Goal: Information Seeking & Learning: Learn about a topic

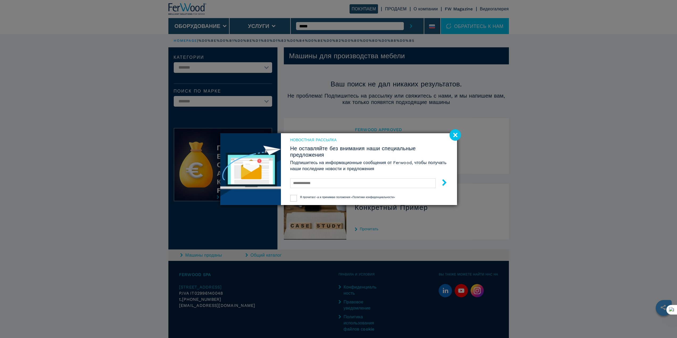
click at [316, 30] on div "Новостная рассылка Не оставляйте без внимания наши специальные предложения Подп…" at bounding box center [338, 169] width 677 height 338
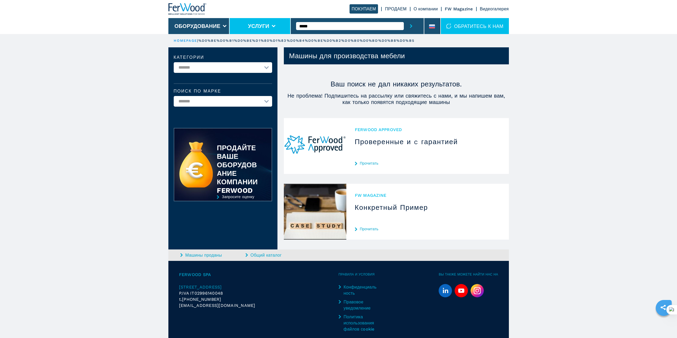
drag, startPoint x: 316, startPoint y: 27, endPoint x: 284, endPoint y: 24, distance: 32.5
click at [284, 24] on div "ПОКУПАЕМ ПРОДАЕМ О компании FW Magazine Видеогалерея Оборудование Услуги ***** …" at bounding box center [338, 17] width 340 height 34
paste input "*"
type input "******"
click at [324, 36] on div "007738" at bounding box center [350, 35] width 108 height 10
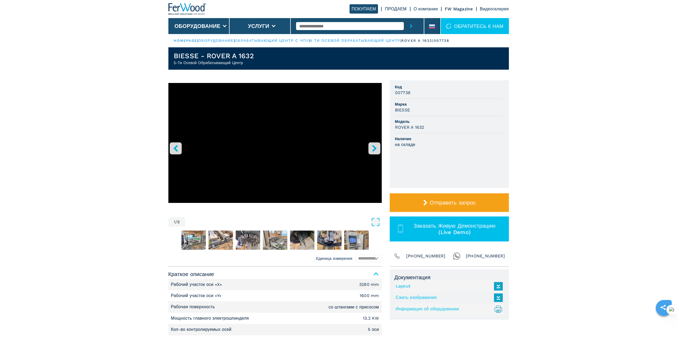
click at [372, 149] on icon "right-button" at bounding box center [374, 148] width 7 height 7
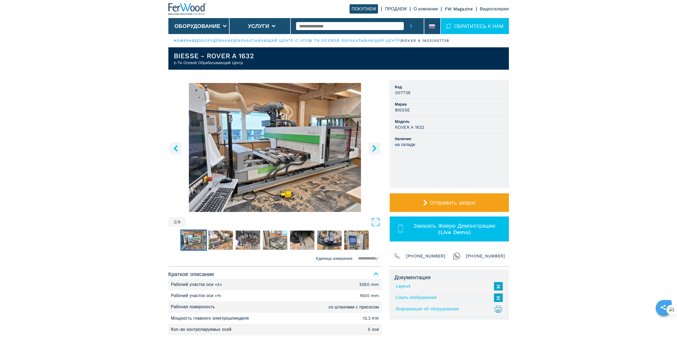
click at [372, 149] on icon "right-button" at bounding box center [374, 148] width 7 height 7
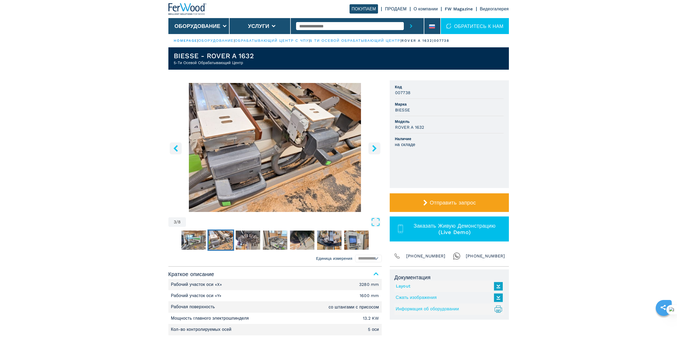
click at [372, 149] on icon "right-button" at bounding box center [374, 148] width 7 height 7
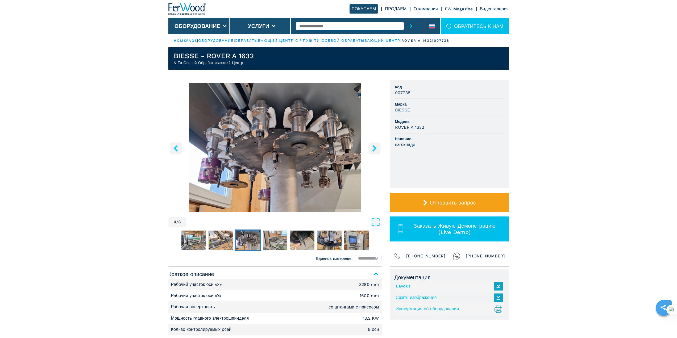
click at [372, 149] on icon "right-button" at bounding box center [374, 148] width 7 height 7
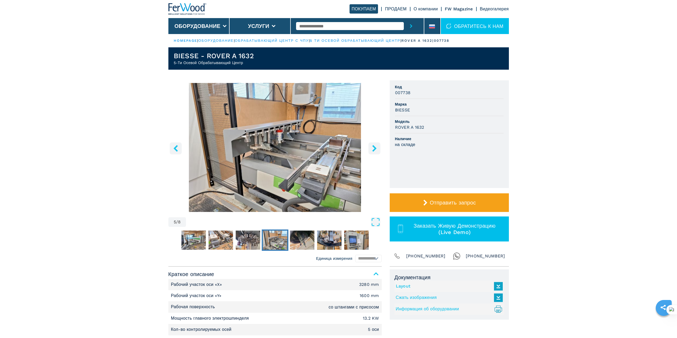
click at [372, 149] on icon "right-button" at bounding box center [374, 148] width 7 height 7
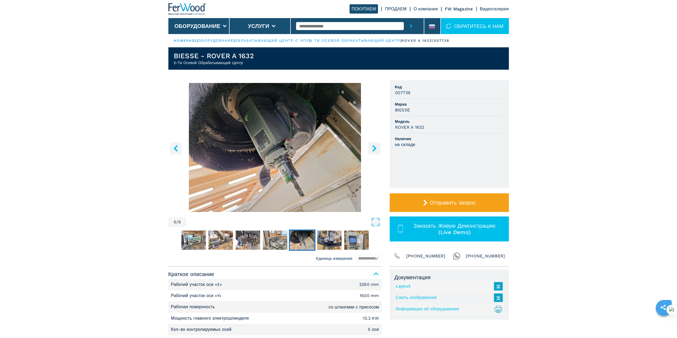
click at [372, 149] on icon "right-button" at bounding box center [374, 148] width 7 height 7
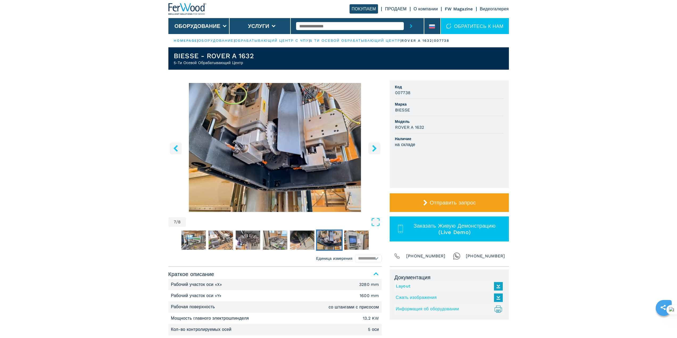
click at [372, 149] on icon "right-button" at bounding box center [374, 148] width 7 height 7
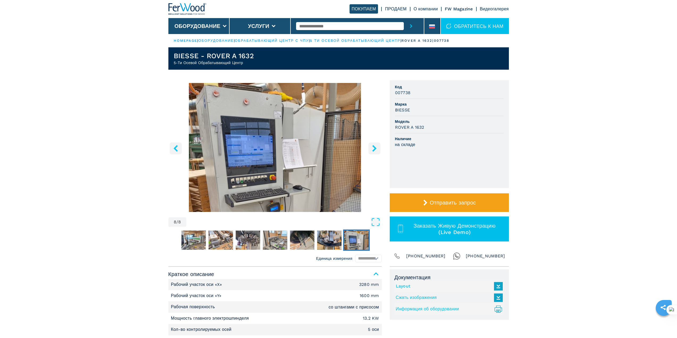
click at [372, 149] on icon "right-button" at bounding box center [374, 148] width 7 height 7
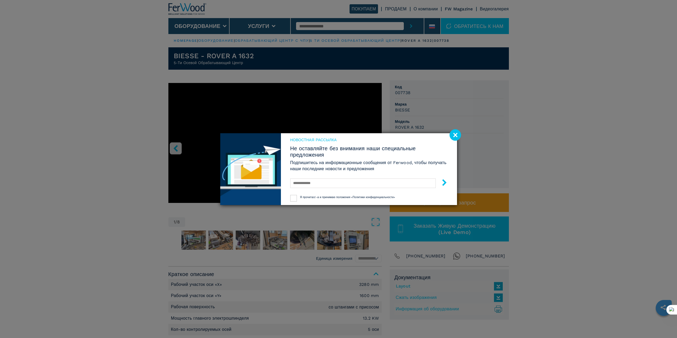
click at [459, 137] on image at bounding box center [454, 134] width 11 height 11
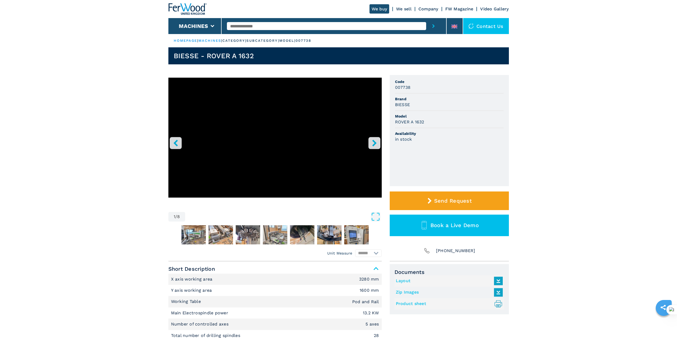
click at [259, 55] on header "BIESSE - ROVER A 1632" at bounding box center [338, 55] width 340 height 17
drag, startPoint x: 253, startPoint y: 55, endPoint x: 172, endPoint y: 57, distance: 81.1
click at [172, 57] on header "BIESSE - ROVER A 1632" at bounding box center [338, 55] width 340 height 17
copy h1 "BIESSE - ROVER A 1632"
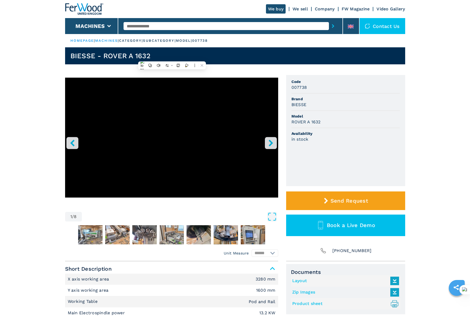
click at [37, 26] on header "We buy We sell Company FW Magazine Video Gallery Machines Contact us" at bounding box center [235, 17] width 470 height 34
click at [34, 195] on main "HOMEPAGE | machines | category | subcategory | model | 007738 BIESSE - ROVER A …" at bounding box center [235, 238] width 470 height 477
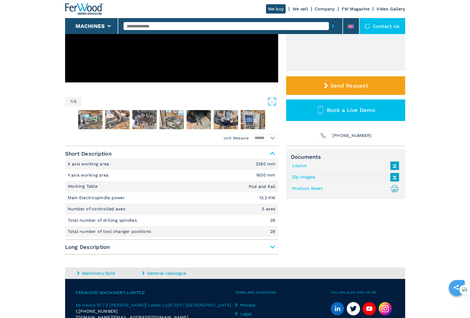
click at [273, 246] on span "Long Description" at bounding box center [171, 247] width 213 height 10
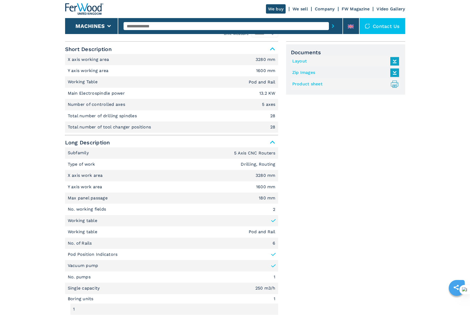
scroll to position [0, 0]
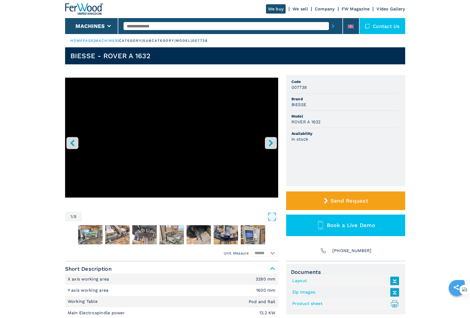
click at [273, 142] on icon "right-button" at bounding box center [271, 143] width 7 height 7
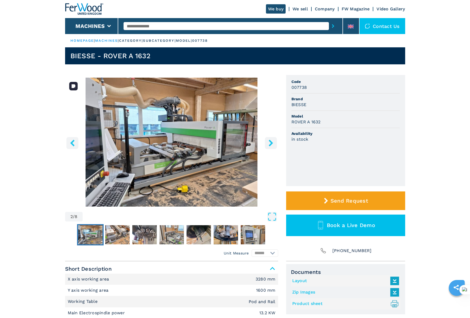
click at [237, 136] on img "Go to Slide 2" at bounding box center [171, 142] width 213 height 129
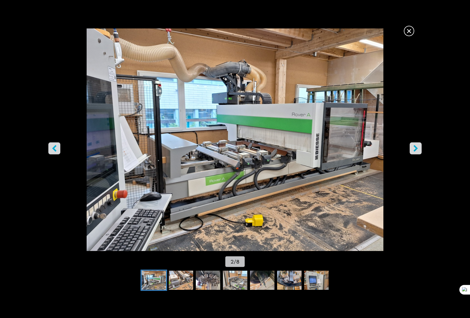
click at [416, 150] on icon "right-button" at bounding box center [416, 148] width 4 height 7
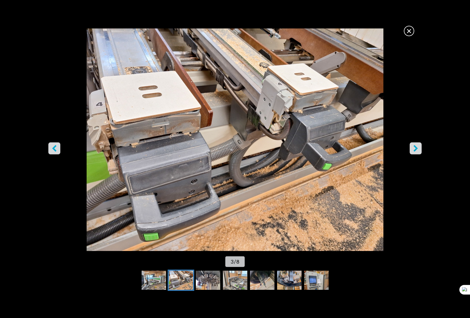
click at [416, 150] on icon "right-button" at bounding box center [416, 148] width 4 height 7
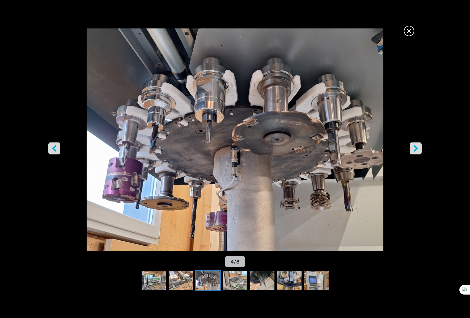
click at [416, 150] on icon "right-button" at bounding box center [416, 148] width 4 height 7
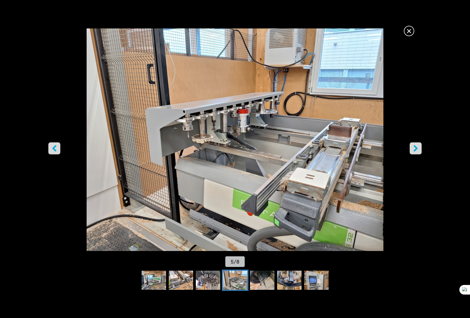
click at [416, 150] on icon "right-button" at bounding box center [416, 148] width 4 height 7
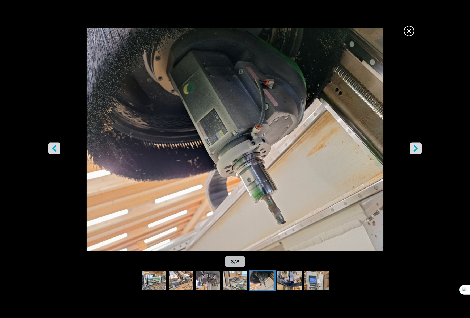
click at [416, 150] on icon "right-button" at bounding box center [416, 148] width 4 height 7
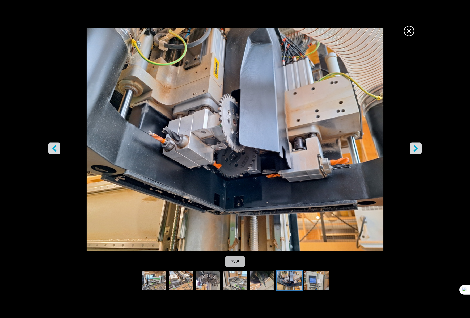
click at [416, 150] on icon "right-button" at bounding box center [416, 148] width 4 height 7
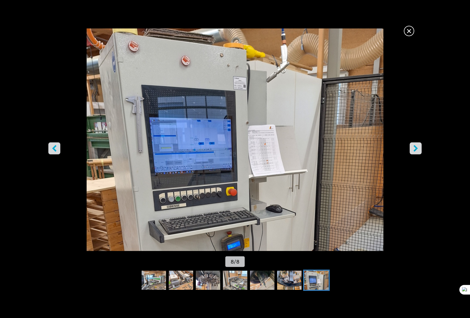
click at [416, 150] on icon "right-button" at bounding box center [416, 148] width 4 height 7
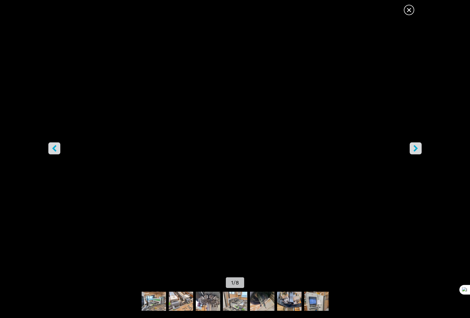
click at [416, 150] on icon "right-button" at bounding box center [416, 148] width 4 height 7
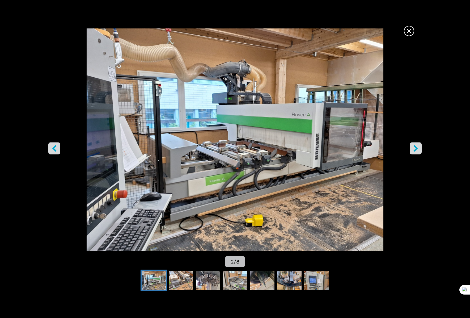
click at [416, 150] on icon "right-button" at bounding box center [416, 148] width 4 height 7
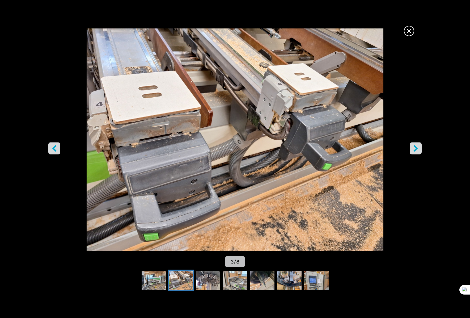
click at [416, 150] on icon "right-button" at bounding box center [416, 148] width 4 height 7
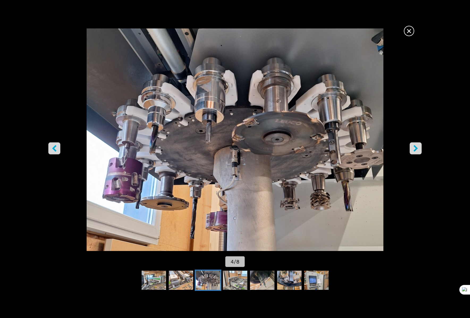
click at [416, 150] on icon "right-button" at bounding box center [416, 148] width 4 height 7
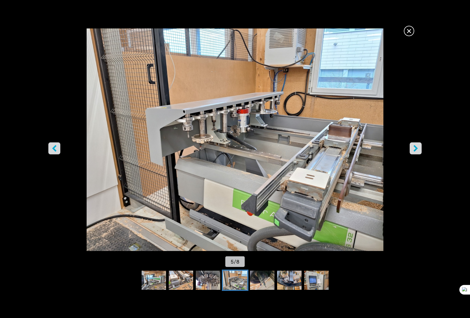
click at [416, 150] on icon "right-button" at bounding box center [416, 148] width 4 height 7
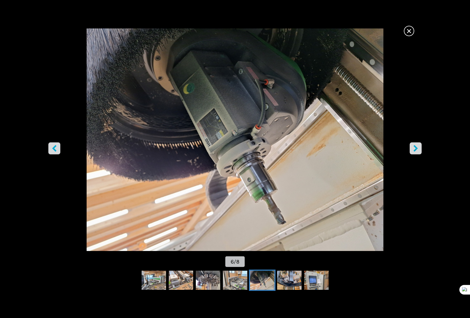
click at [416, 150] on icon "right-button" at bounding box center [416, 148] width 4 height 7
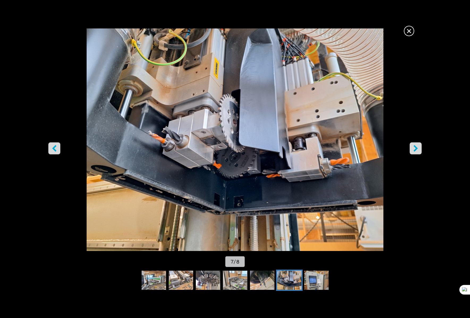
click at [416, 150] on icon "right-button" at bounding box center [416, 148] width 4 height 7
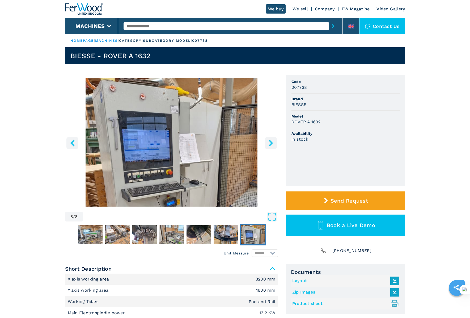
click at [71, 146] on icon "left-button" at bounding box center [72, 143] width 7 height 7
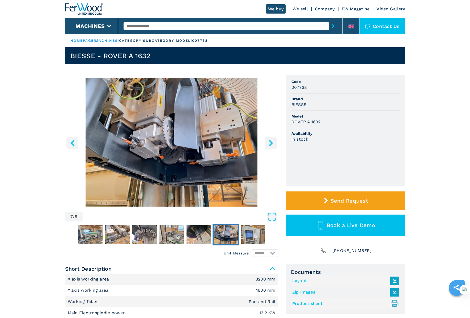
click at [71, 146] on icon "left-button" at bounding box center [72, 143] width 7 height 7
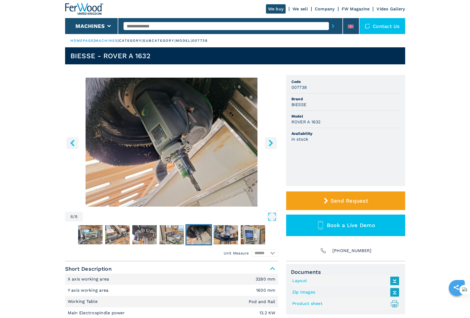
click at [71, 146] on icon "left-button" at bounding box center [72, 143] width 7 height 7
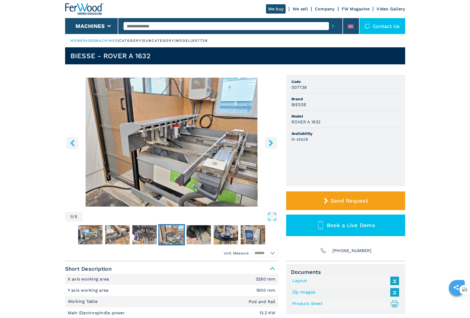
click at [71, 146] on icon "left-button" at bounding box center [72, 143] width 7 height 7
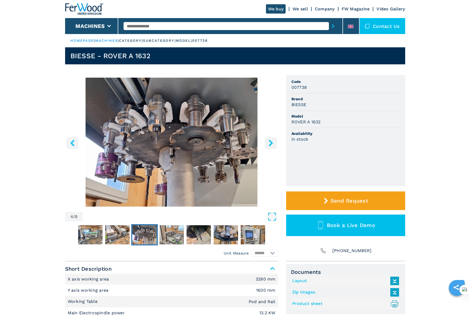
click at [71, 146] on icon "left-button" at bounding box center [72, 143] width 7 height 7
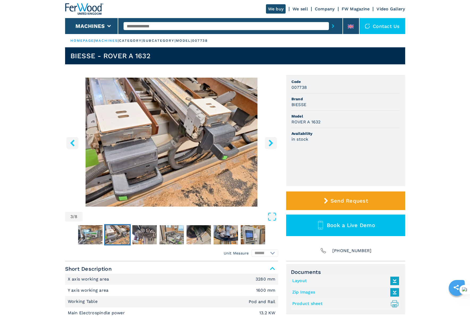
click at [71, 146] on icon "left-button" at bounding box center [72, 143] width 7 height 7
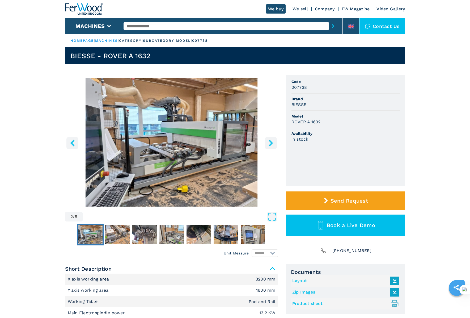
click at [74, 141] on icon "left-button" at bounding box center [72, 143] width 7 height 7
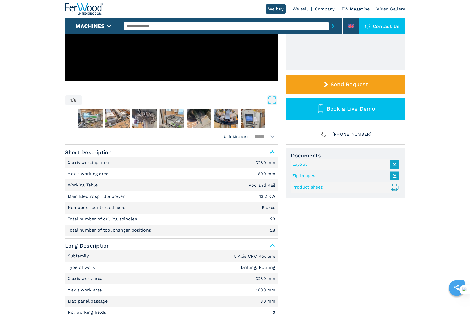
scroll to position [115, 0]
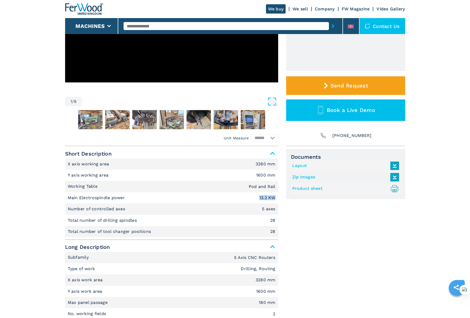
drag, startPoint x: 259, startPoint y: 199, endPoint x: 276, endPoint y: 198, distance: 16.8
click at [276, 198] on li "Main Electrospindle power 13.2 KW" at bounding box center [171, 197] width 213 height 11
copy em "13.2 KW"
click at [70, 197] on p "Main Electrospindle power" at bounding box center [97, 198] width 59 height 6
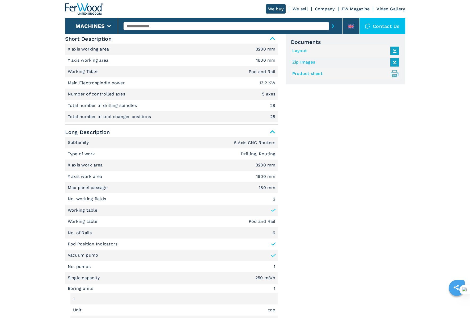
scroll to position [231, 0]
drag, startPoint x: 92, startPoint y: 104, endPoint x: 173, endPoint y: 114, distance: 81.6
click at [173, 114] on ul "X axis working area 3280 mm Y axis working area 1600 mm Working Table Pod and R…" at bounding box center [171, 82] width 213 height 79
click at [122, 140] on li "Subfamily 5 Axis CNC Routers" at bounding box center [171, 141] width 213 height 11
drag, startPoint x: 272, startPoint y: 202, endPoint x: 257, endPoint y: 199, distance: 15.7
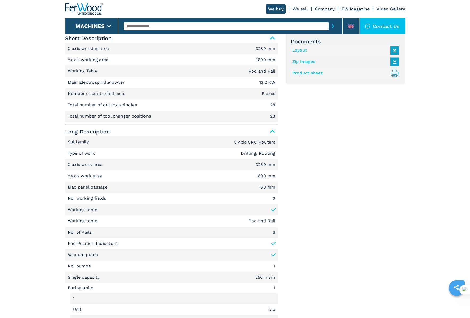
click at [257, 199] on li "No. working fields 2" at bounding box center [171, 198] width 213 height 11
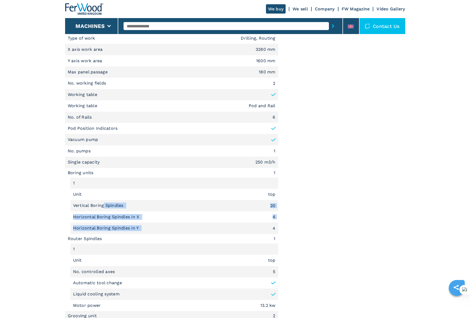
drag, startPoint x: 104, startPoint y: 205, endPoint x: 210, endPoint y: 224, distance: 107.8
click at [210, 224] on ul "Subfamily 5 Axis CNC Routers Type of work Drilling, Routing X axis work area 32…" at bounding box center [171, 282] width 213 height 523
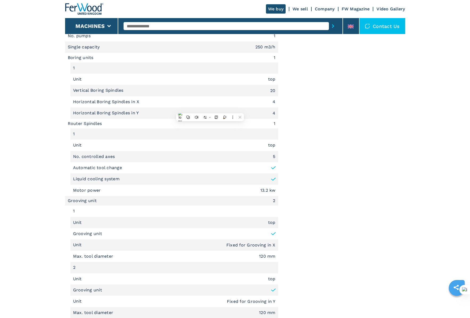
click at [46, 152] on main "HOMEPAGE | machines | category | subcategory | model | 007738 BIESSE - ROVER A …" at bounding box center [235, 39] width 470 height 1001
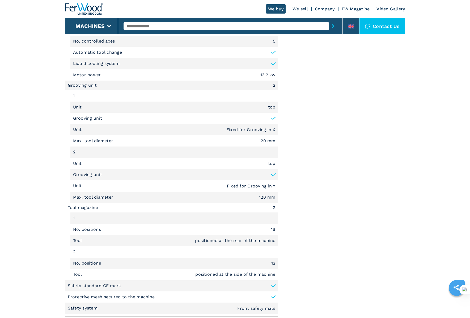
click at [150, 28] on input "text" at bounding box center [227, 26] width 206 height 8
paste input "******"
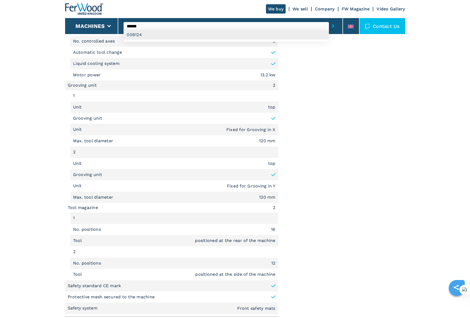
type input "******"
click at [140, 33] on div "008124" at bounding box center [227, 35] width 206 height 10
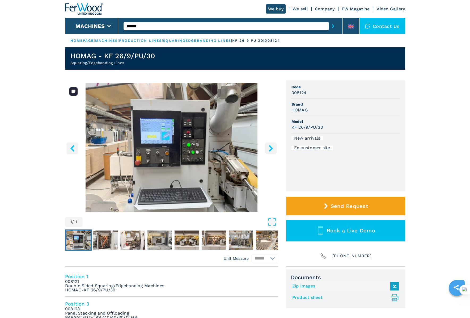
click at [275, 149] on button "right-button" at bounding box center [271, 148] width 12 height 12
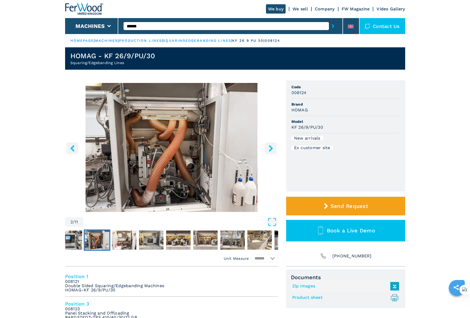
click at [275, 149] on button "right-button" at bounding box center [271, 148] width 12 height 12
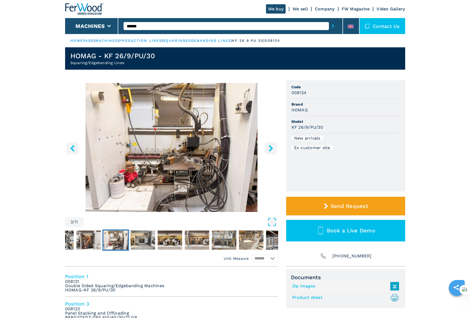
click at [275, 149] on button "right-button" at bounding box center [271, 148] width 12 height 12
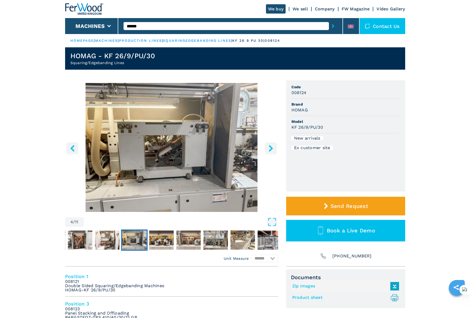
click at [147, 57] on h1 "HOMAG - KF 26/9/PU/30" at bounding box center [112, 56] width 85 height 9
drag, startPoint x: 154, startPoint y: 55, endPoint x: 69, endPoint y: 56, distance: 85.1
click at [69, 56] on header "HOMAG - KF 26/9/PU/30 Squaring/Edgebanding Lines" at bounding box center [235, 58] width 340 height 22
copy h1 "HOMAG - KF 26/9/PU/30"
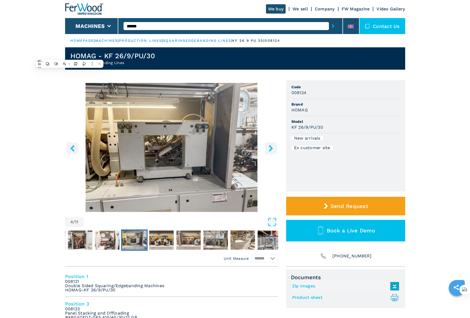
drag, startPoint x: 7, startPoint y: 156, endPoint x: 86, endPoint y: 156, distance: 79.2
click at [299, 94] on h3 "008124" at bounding box center [299, 93] width 15 height 6
copy h3 "008124"
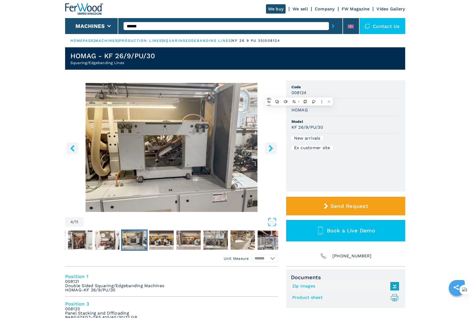
click at [74, 236] on img "Go to Slide 2" at bounding box center [80, 240] width 24 height 19
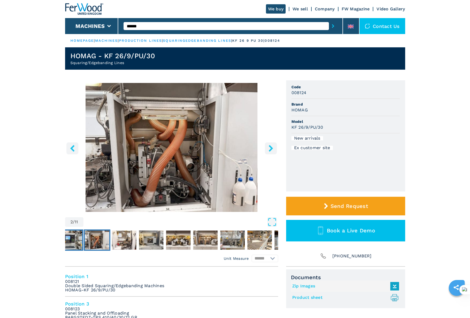
click at [75, 241] on img "Go to Slide 1" at bounding box center [70, 240] width 24 height 19
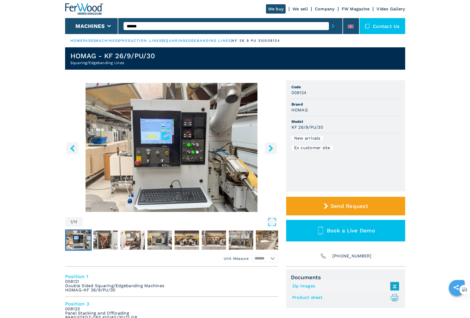
click at [75, 241] on img "Go to Slide 1" at bounding box center [78, 240] width 24 height 19
click at [140, 147] on img "Go to Slide 1" at bounding box center [171, 147] width 213 height 129
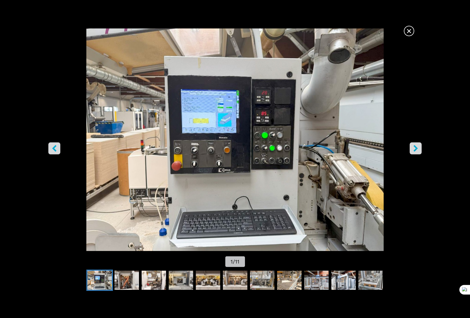
click at [414, 149] on icon "right-button" at bounding box center [416, 148] width 7 height 7
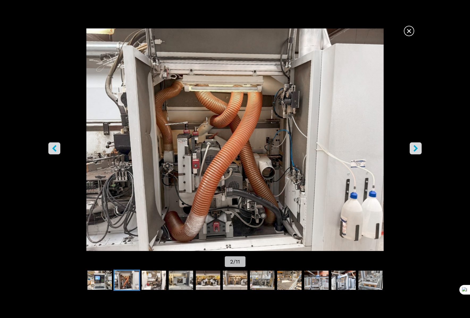
click at [414, 149] on icon "right-button" at bounding box center [416, 148] width 7 height 7
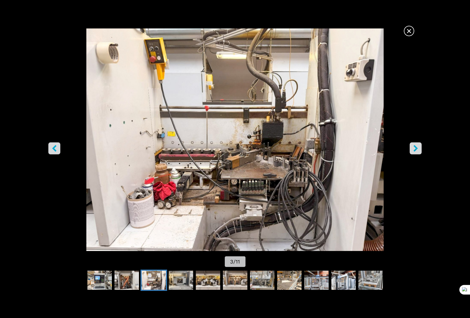
click at [414, 149] on icon "right-button" at bounding box center [416, 148] width 7 height 7
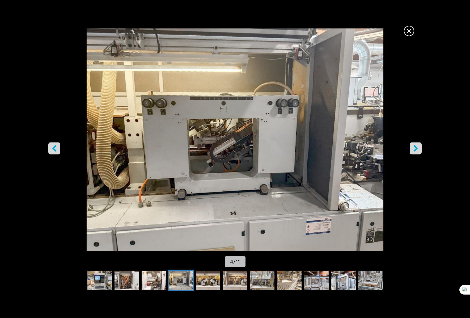
click at [414, 149] on icon "right-button" at bounding box center [416, 148] width 7 height 7
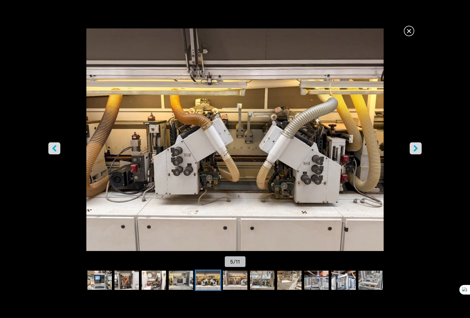
click at [414, 149] on icon "right-button" at bounding box center [416, 148] width 7 height 7
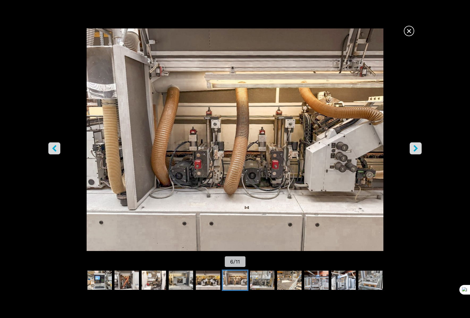
click at [414, 149] on icon "right-button" at bounding box center [416, 148] width 7 height 7
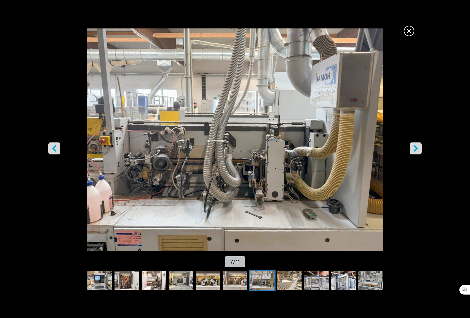
click at [414, 149] on icon "right-button" at bounding box center [416, 148] width 7 height 7
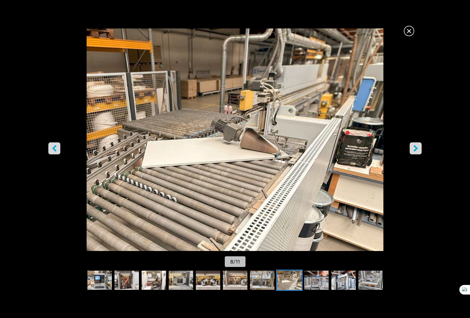
click at [414, 149] on icon "right-button" at bounding box center [416, 148] width 7 height 7
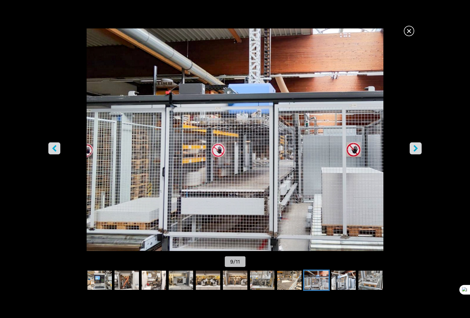
click at [414, 149] on icon "right-button" at bounding box center [416, 148] width 7 height 7
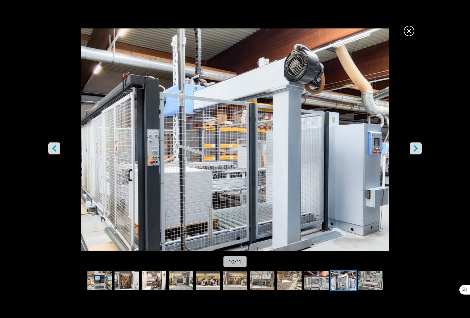
click at [414, 149] on icon "right-button" at bounding box center [416, 148] width 7 height 7
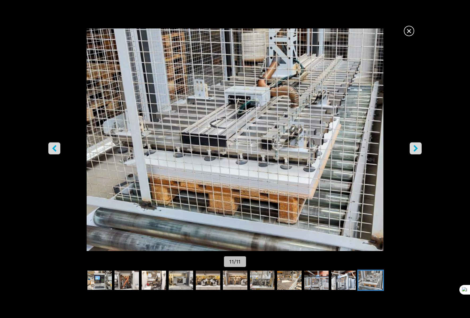
click at [414, 149] on icon "right-button" at bounding box center [416, 148] width 7 height 7
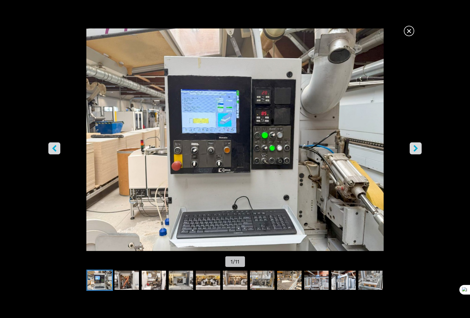
click at [414, 149] on icon "right-button" at bounding box center [416, 148] width 7 height 7
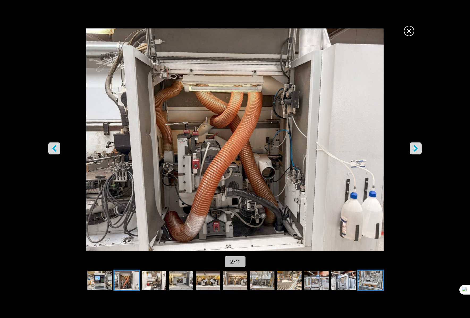
click at [370, 283] on img "Go to Slide 11" at bounding box center [371, 280] width 24 height 19
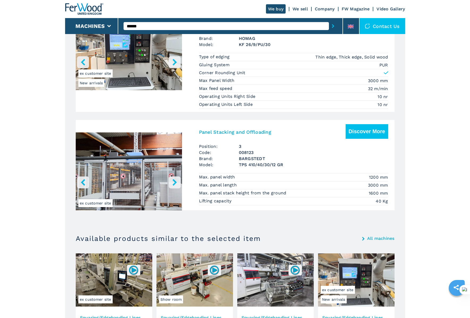
scroll to position [231, 0]
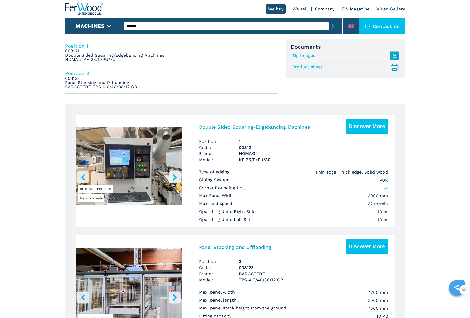
click at [40, 132] on main "HOMEPAGE | machines | production lines | squaringedgebanding lines | kf 26 9 pu…" at bounding box center [235, 174] width 470 height 810
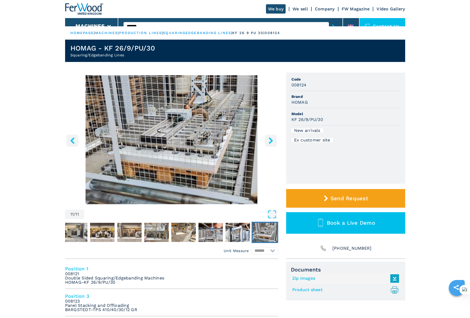
scroll to position [0, 0]
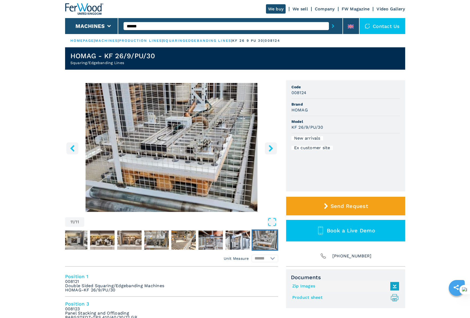
click at [299, 92] on h3 "008124" at bounding box center [299, 93] width 15 height 6
click at [118, 285] on em "008121 Double Sided Squaring/Edgebanding Machines HOMAG-KF 26/9/PU/30" at bounding box center [114, 285] width 99 height 13
click at [274, 148] on button "right-button" at bounding box center [271, 148] width 12 height 12
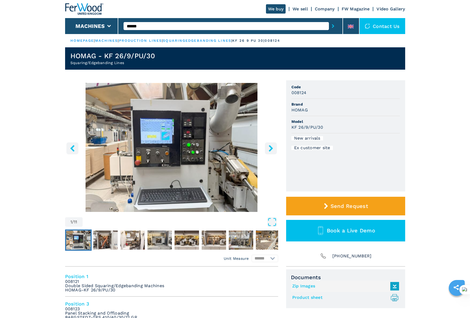
click at [274, 148] on icon "right-button" at bounding box center [271, 148] width 7 height 7
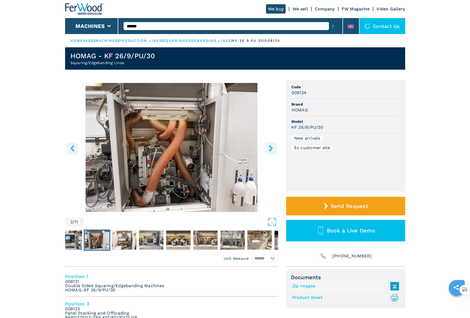
click at [274, 148] on icon "right-button" at bounding box center [271, 148] width 7 height 7
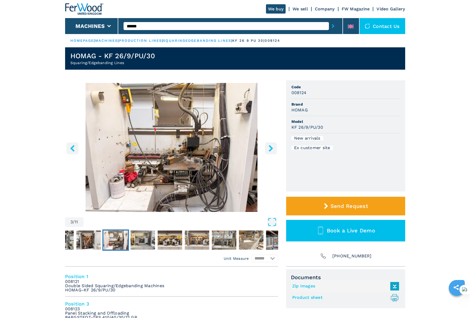
click at [274, 148] on icon "right-button" at bounding box center [271, 148] width 7 height 7
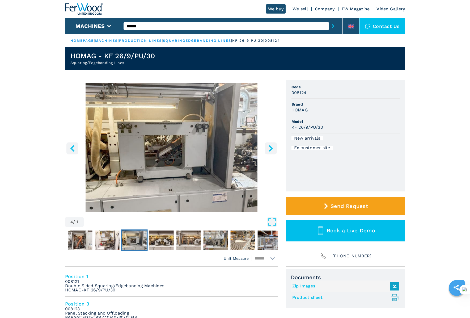
click at [274, 148] on icon "right-button" at bounding box center [271, 148] width 7 height 7
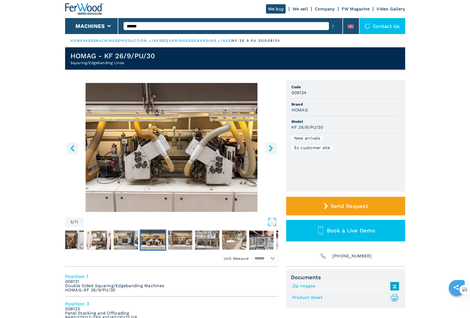
click at [274, 148] on icon "right-button" at bounding box center [271, 148] width 7 height 7
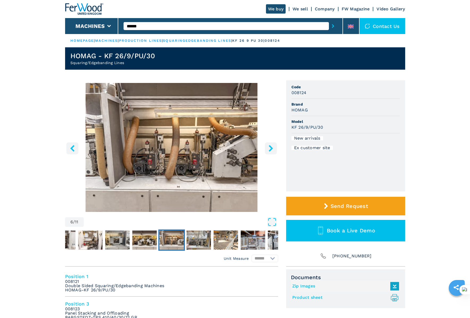
click at [274, 148] on icon "right-button" at bounding box center [271, 148] width 7 height 7
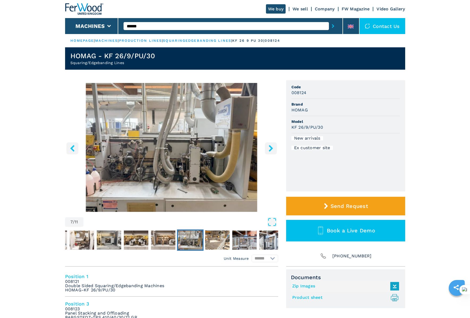
click at [274, 148] on icon "right-button" at bounding box center [271, 148] width 7 height 7
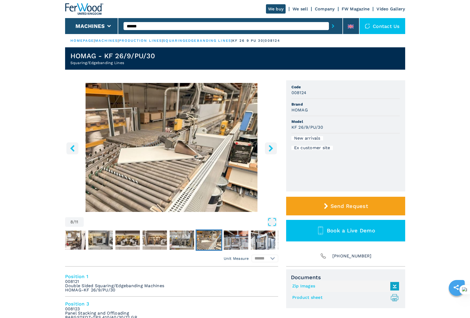
click at [274, 148] on icon "right-button" at bounding box center [271, 148] width 7 height 7
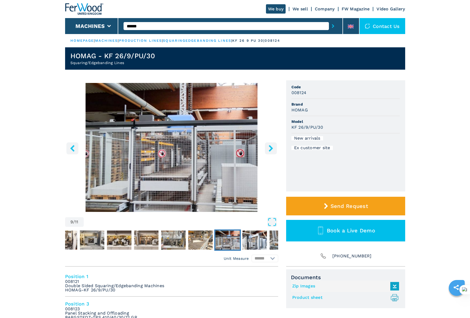
click at [274, 148] on icon "right-button" at bounding box center [271, 148] width 7 height 7
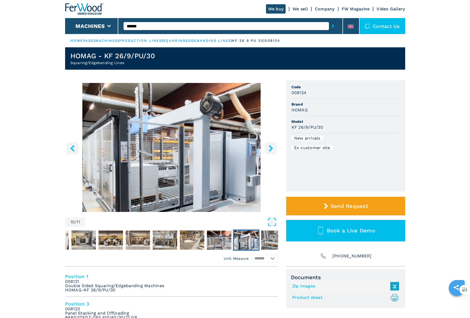
click at [274, 148] on icon "right-button" at bounding box center [271, 148] width 7 height 7
